Goal: Transaction & Acquisition: Purchase product/service

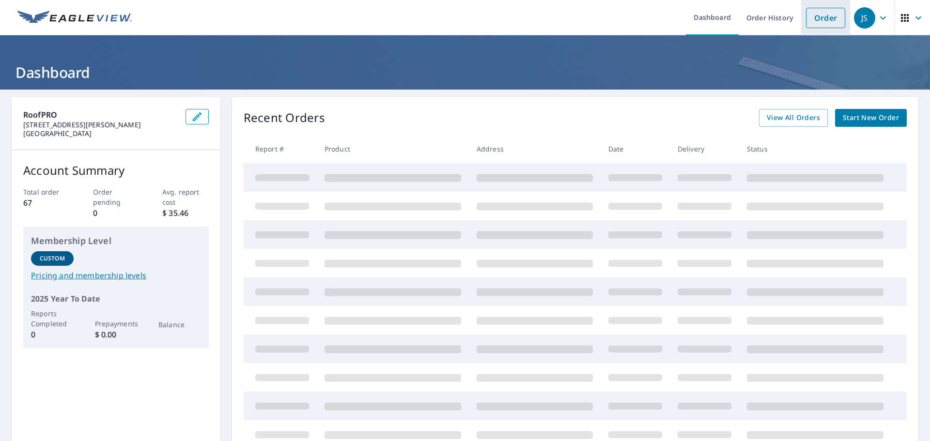
click at [826, 28] on li "Order" at bounding box center [825, 17] width 49 height 35
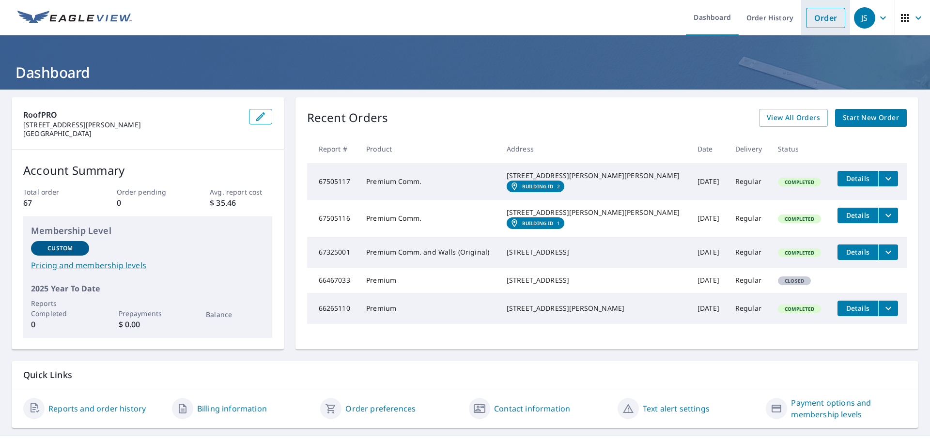
click at [823, 24] on link "Order" at bounding box center [825, 18] width 39 height 20
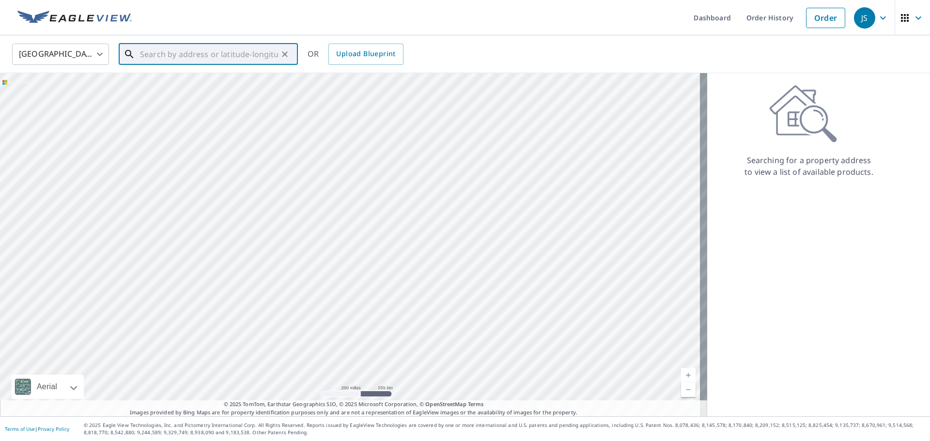
paste input "7249 national"
click at [197, 87] on span "7249 National Dr" at bounding box center [214, 83] width 152 height 12
type input "7249 National Dr Hanover, MD 21076"
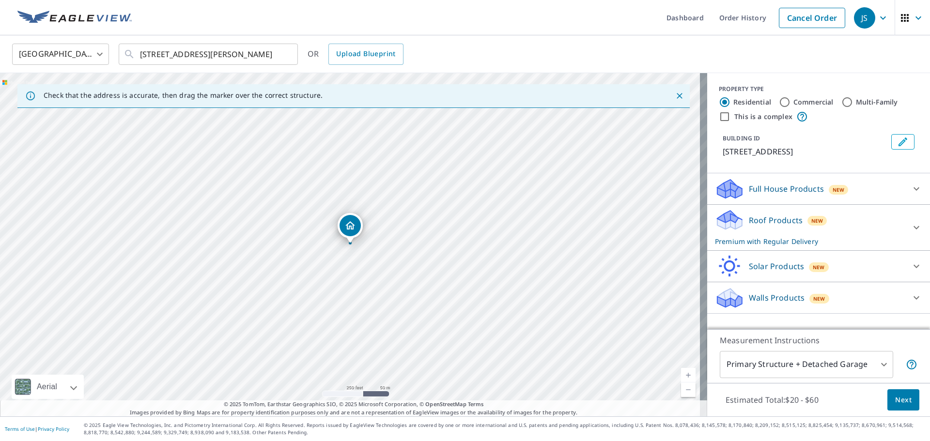
click at [895, 399] on span "Next" at bounding box center [903, 400] width 16 height 12
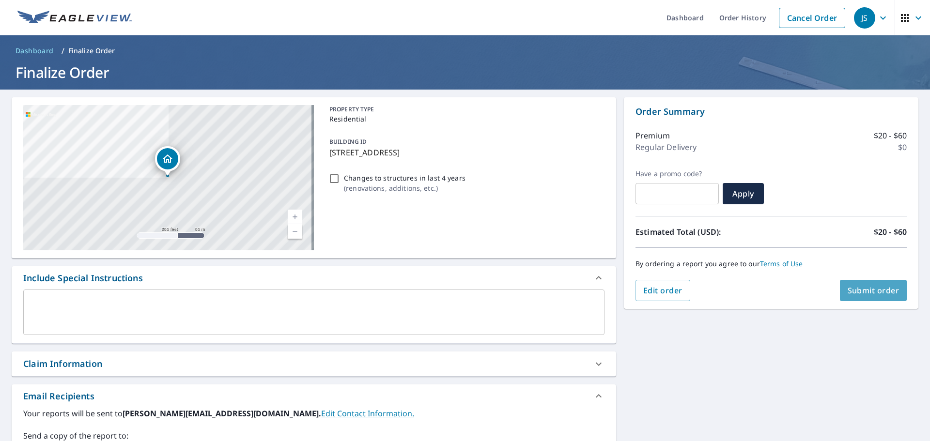
click at [863, 293] on span "Submit order" at bounding box center [874, 290] width 52 height 11
checkbox input "true"
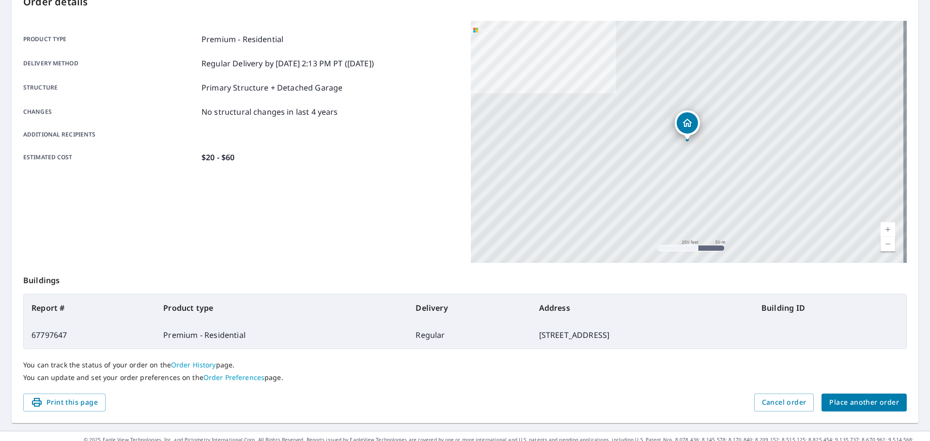
scroll to position [129, 0]
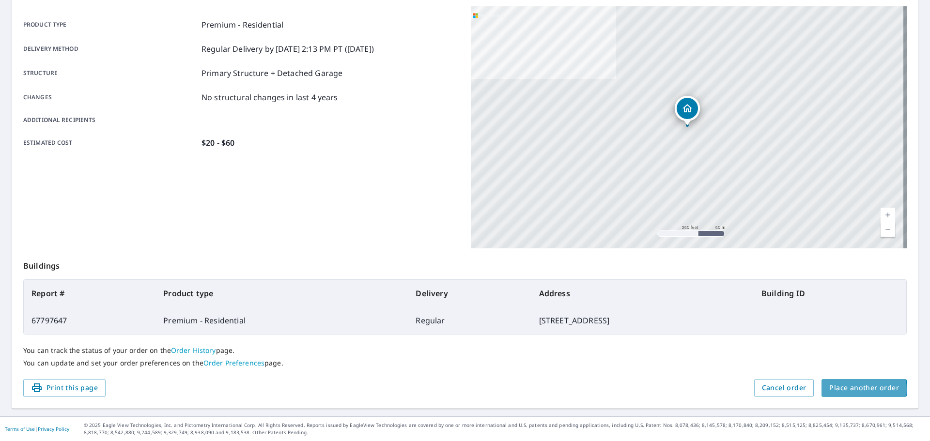
click at [851, 389] on span "Place another order" at bounding box center [864, 388] width 70 height 12
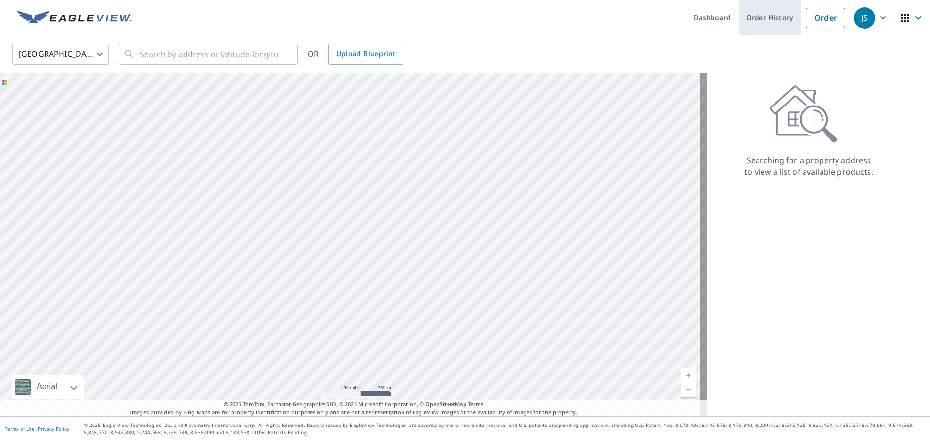
click at [768, 20] on link "Order History" at bounding box center [770, 17] width 62 height 35
